Goal: Transaction & Acquisition: Purchase product/service

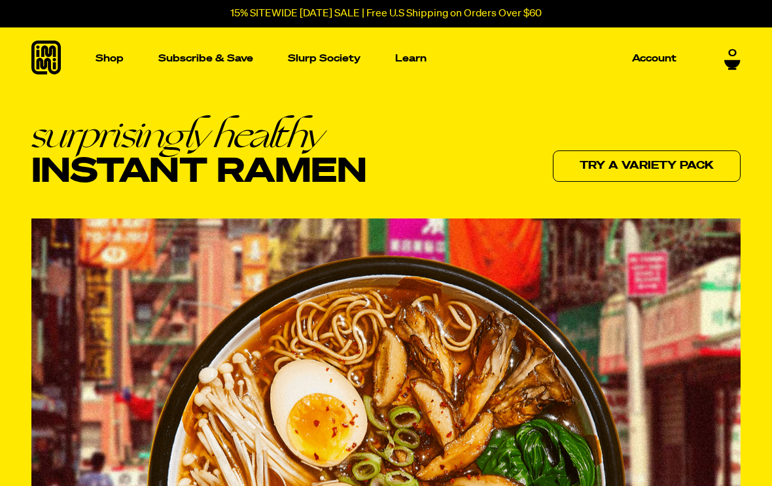
click at [4, 171] on div "surprisingly healthy Instant Ramen Try a variety pack" at bounding box center [386, 442] width 772 height 653
click at [90, 187] on img "Main navigation" at bounding box center [99, 188] width 148 height 148
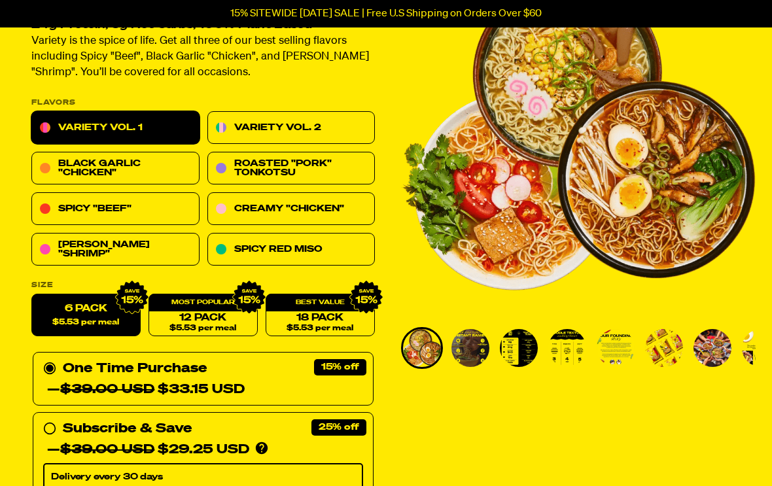
scroll to position [129, 0]
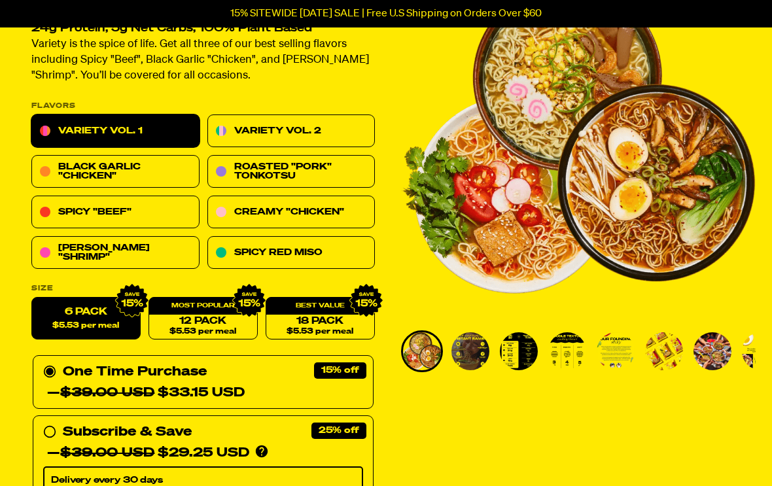
click at [52, 173] on link "Black Garlic "Chicken"" at bounding box center [115, 172] width 168 height 33
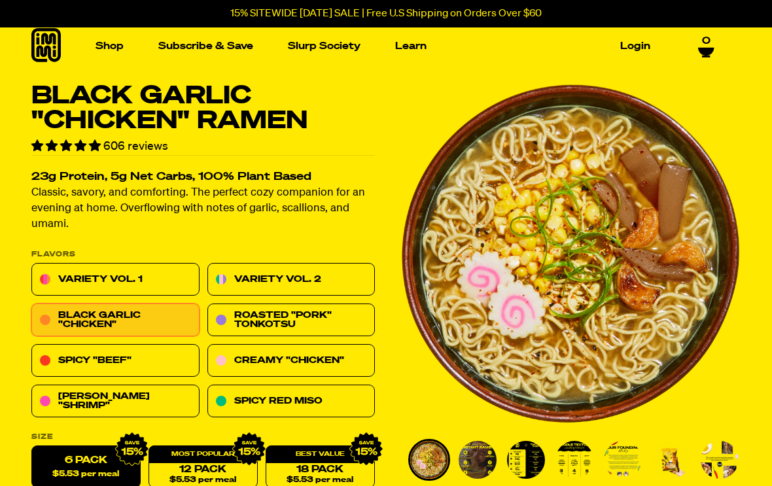
scroll to position [5, 0]
click at [346, 392] on link "Spicy Red Miso" at bounding box center [291, 401] width 168 height 33
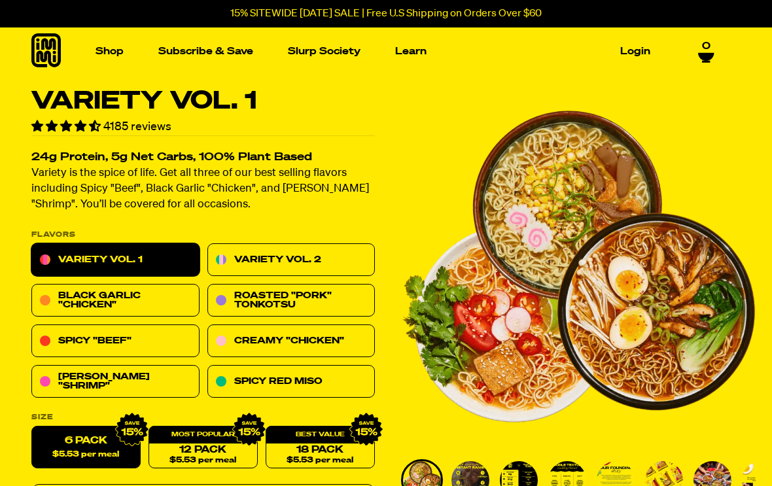
scroll to position [129, 0]
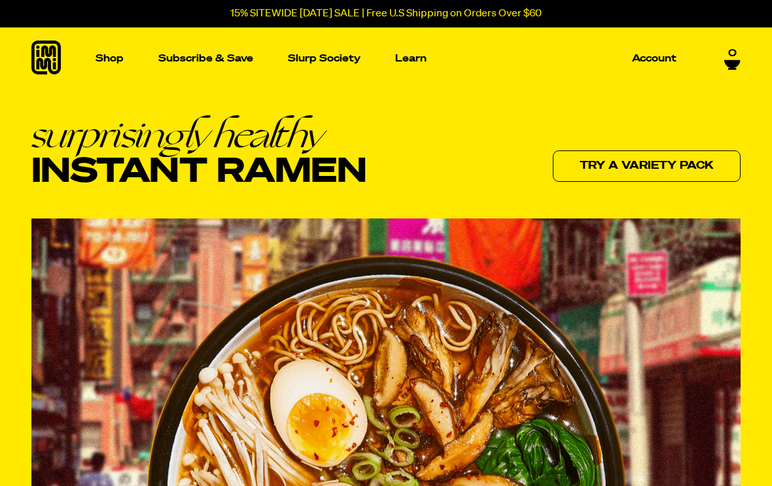
click at [103, 54] on p "Shop" at bounding box center [109, 59] width 28 height 10
click at [248, 165] on img "Main navigation" at bounding box center [290, 188] width 148 height 148
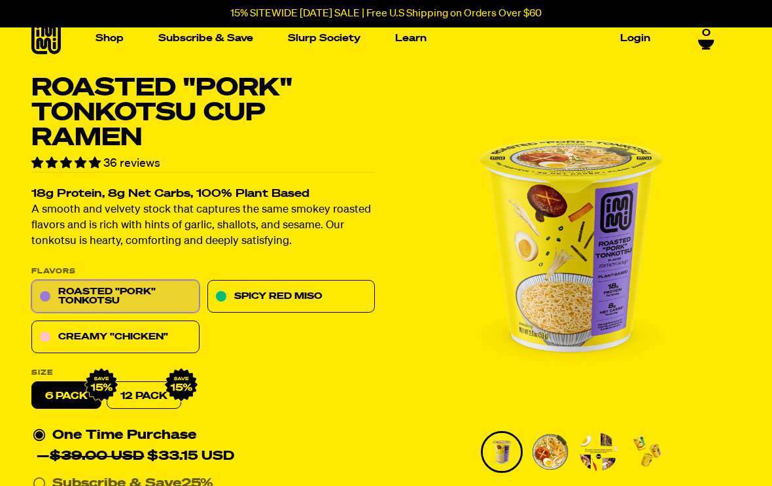
scroll to position [20, 0]
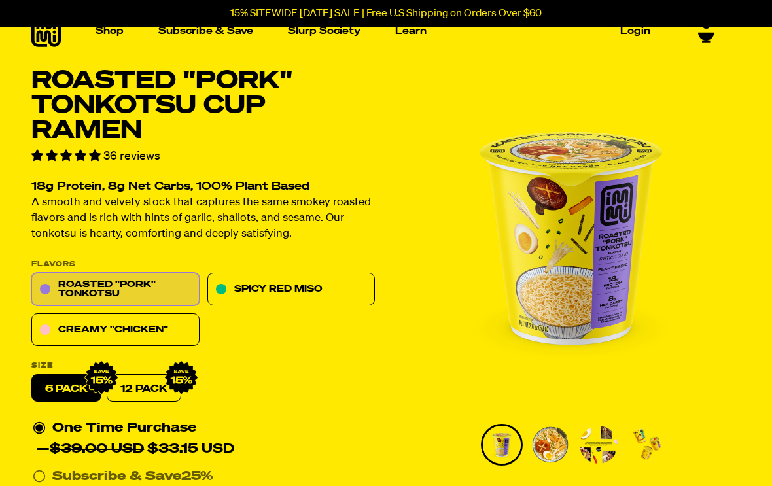
click at [66, 324] on link "Creamy "Chicken"" at bounding box center [115, 330] width 168 height 33
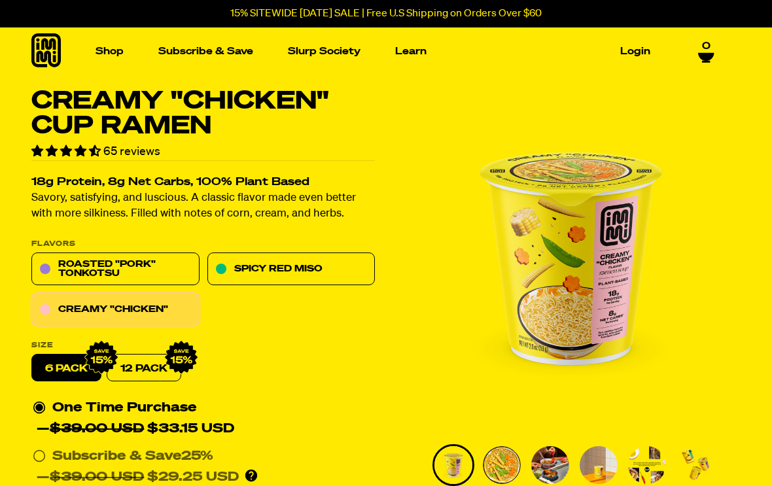
click at [74, 271] on link "Roasted "Pork" Tonkotsu" at bounding box center [115, 269] width 168 height 33
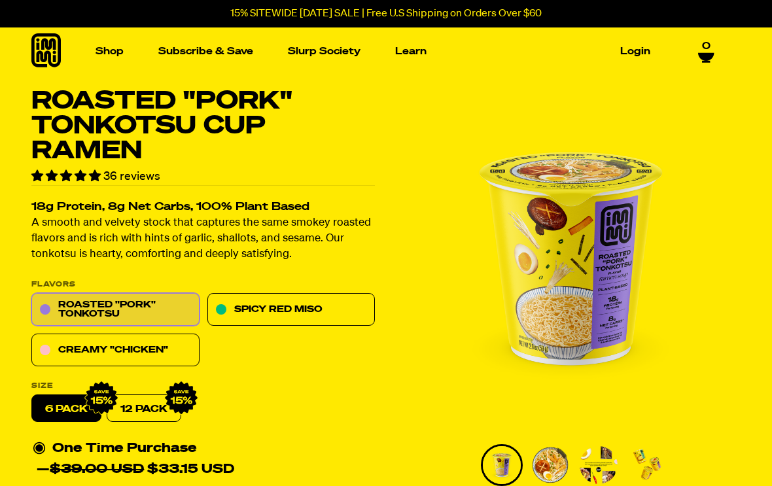
click at [82, 124] on img "Main navigation" at bounding box center [99, 174] width 148 height 148
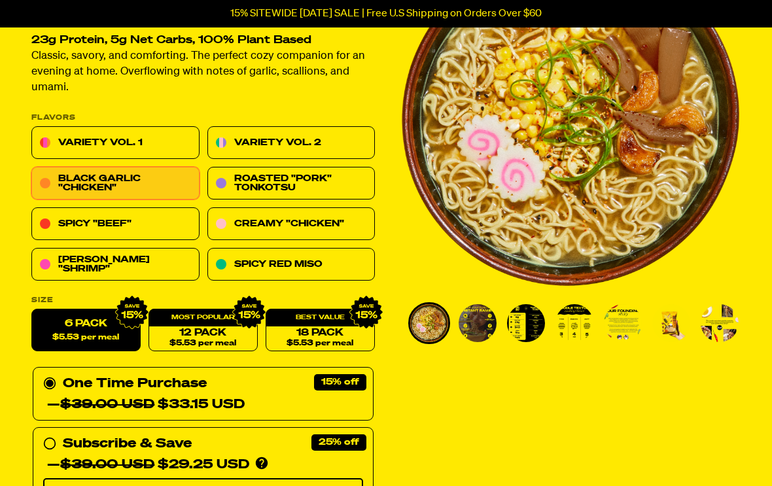
scroll to position [135, 0]
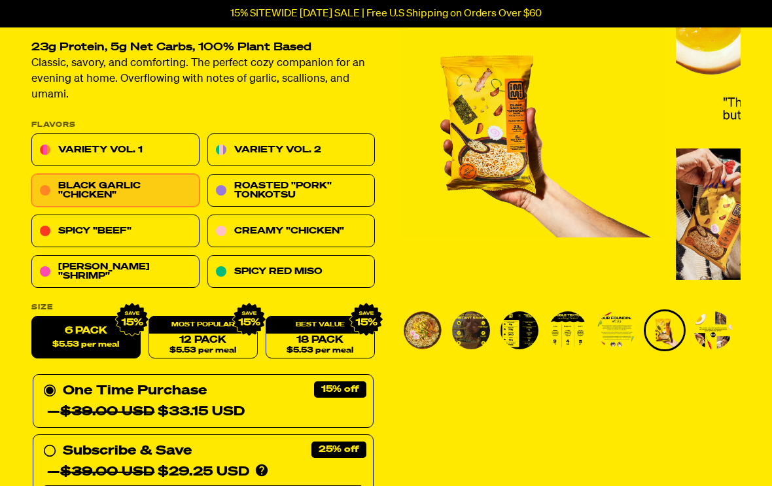
click at [57, 233] on link "Spicy "Beef"" at bounding box center [115, 231] width 168 height 33
